Goal: Complete application form: Complete application form

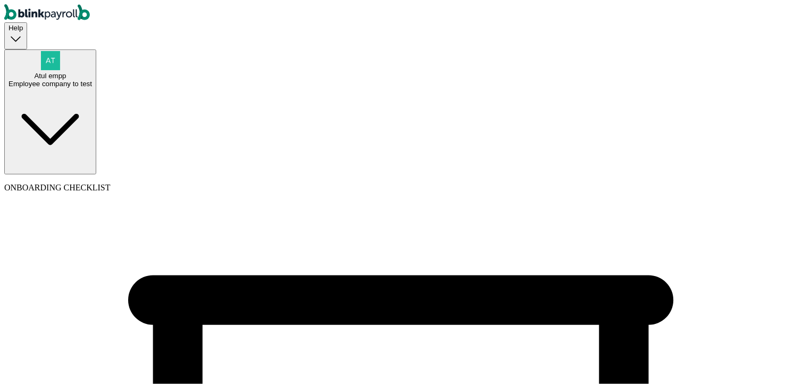
select select "Limited Liability Company (LLC)"
type input "09/11/2025"
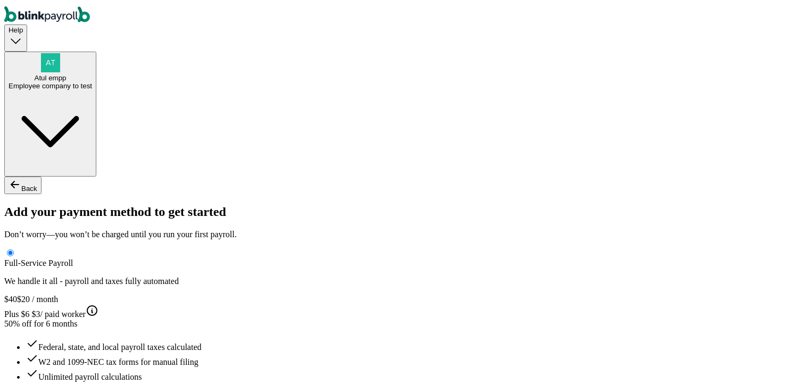
click at [92, 80] on div "Employee company to test" at bounding box center [51, 84] width 84 height 8
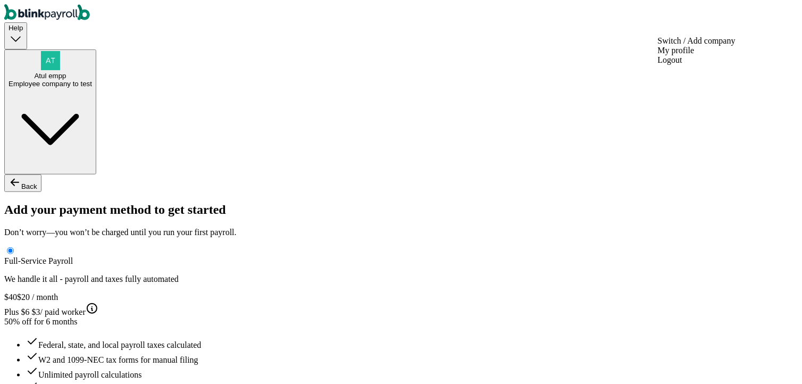
click at [92, 80] on div "Employee company to test" at bounding box center [51, 84] width 84 height 8
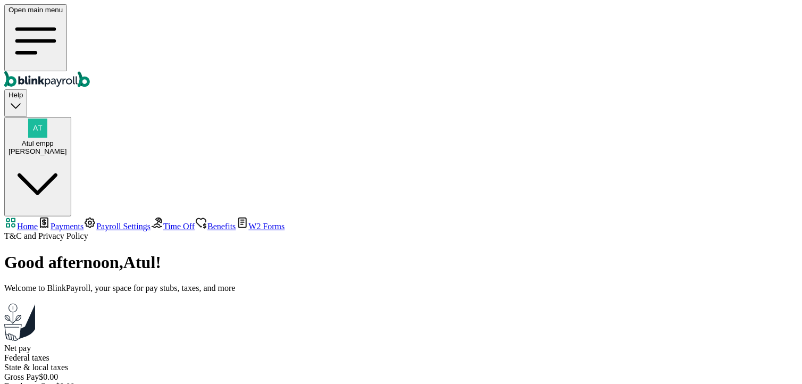
select select "2025"
